Goal: Task Accomplishment & Management: Manage account settings

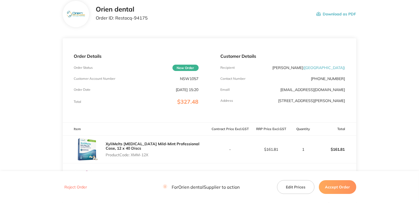
scroll to position [27, 0]
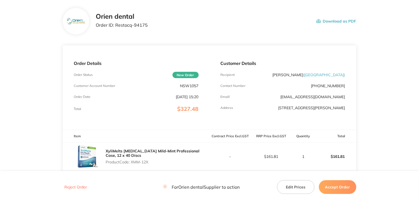
click at [194, 84] on p "NSW1057" at bounding box center [189, 86] width 18 height 4
copy p "NSW1057"
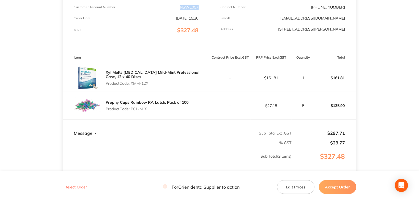
scroll to position [110, 0]
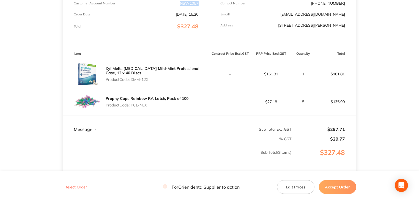
drag, startPoint x: 154, startPoint y: 82, endPoint x: 132, endPoint y: 79, distance: 22.5
click at [132, 79] on div "XyliMelts [MEDICAL_DATA] Mild-Mint Professional Case, 12 x 40 Discs Product Cod…" at bounding box center [158, 74] width 104 height 20
copy p "XMM-12X"
drag, startPoint x: 152, startPoint y: 105, endPoint x: 131, endPoint y: 104, distance: 20.1
click at [131, 104] on p "Product Code: PCL-NLX" at bounding box center [147, 105] width 83 height 4
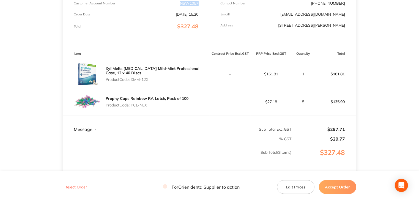
copy p "PCL-NLX"
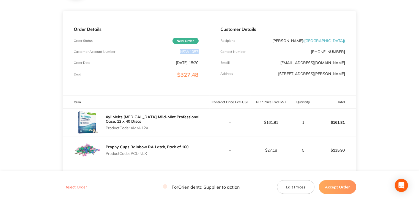
scroll to position [0, 0]
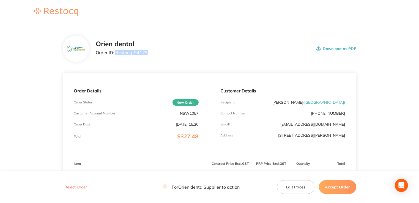
drag, startPoint x: 150, startPoint y: 52, endPoint x: 115, endPoint y: 51, distance: 35.5
click at [115, 51] on div "Orien dental Order ID: Restocq- 94175 Download as PDF" at bounding box center [226, 48] width 260 height 17
copy p "Restocq- 94175"
click at [347, 195] on footer "Reject Order For Orien dental Supplier to action Edit Prices Accept Order" at bounding box center [209, 187] width 419 height 32
click at [346, 193] on button "Accept Order" at bounding box center [337, 187] width 37 height 14
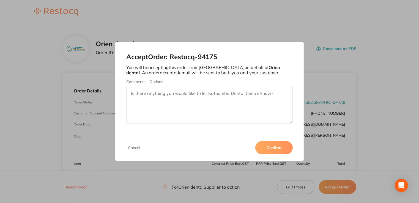
click at [282, 150] on button "Confirm" at bounding box center [273, 147] width 37 height 13
